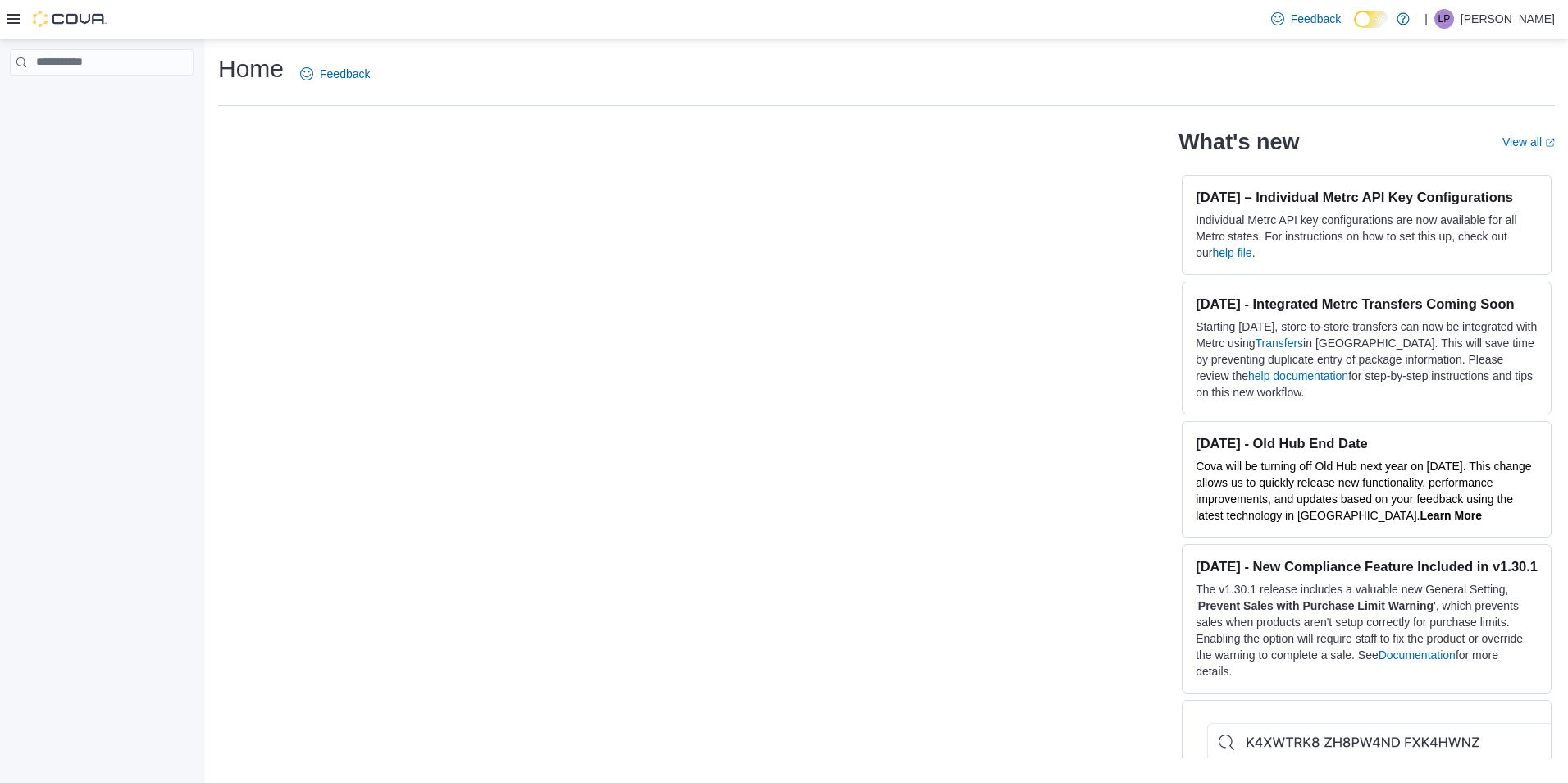
click at [662, 31] on div "Feedback Dark Mode | [PERSON_NAME]" at bounding box center [784, 20] width 1568 height 39
